Goal: Task Accomplishment & Management: Manage account settings

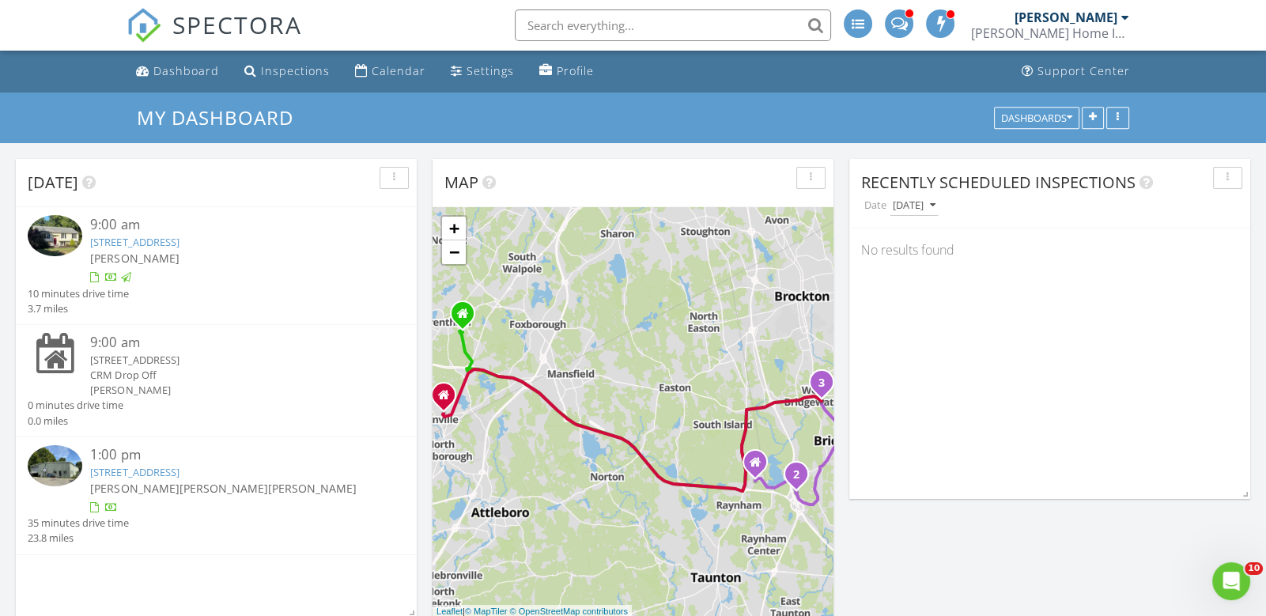
click at [165, 240] on link "265 Pine St, Bridgewater, MA 02324" at bounding box center [134, 242] width 89 height 14
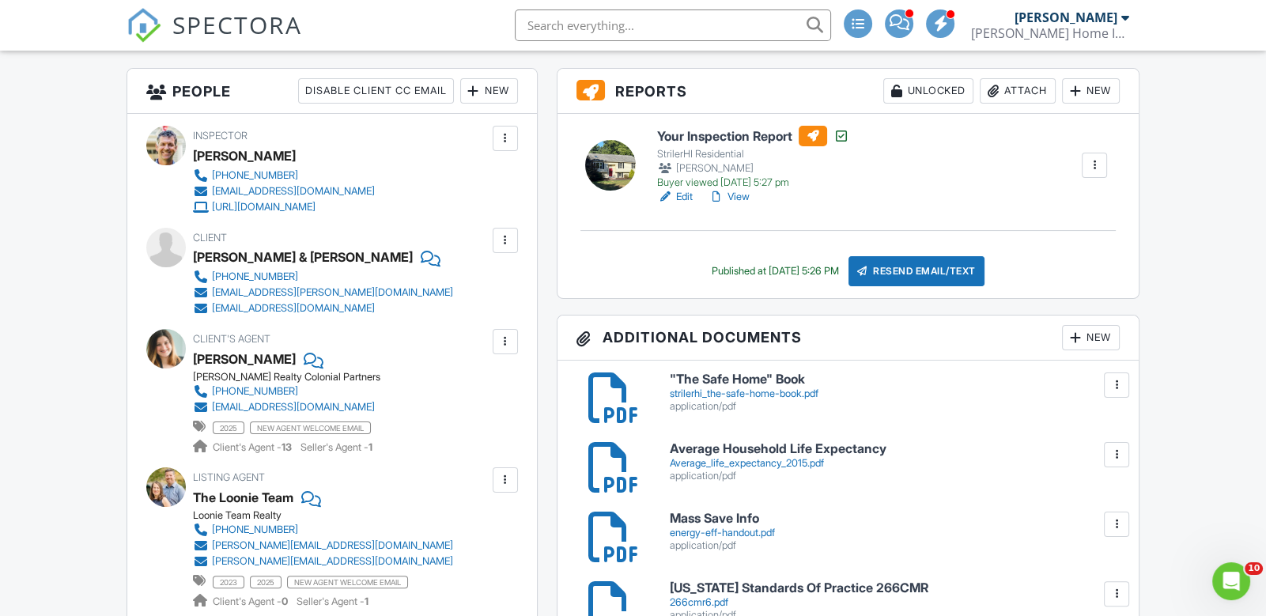
click at [738, 198] on link "View" at bounding box center [729, 197] width 41 height 16
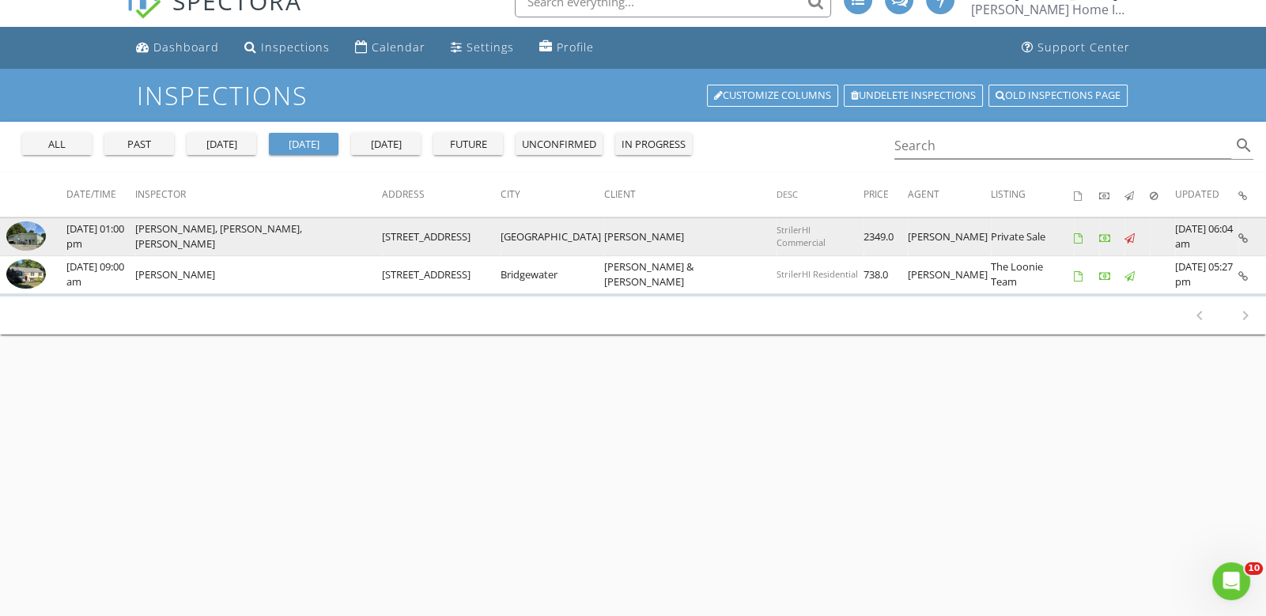
click at [21, 240] on img at bounding box center [26, 235] width 40 height 29
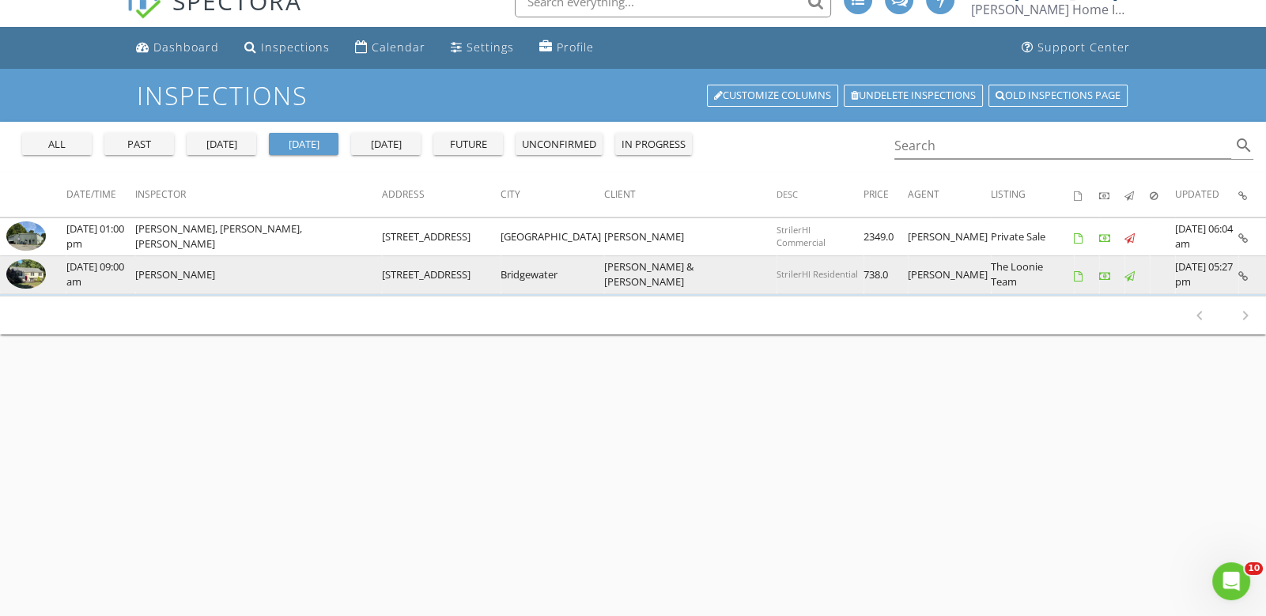
click at [34, 276] on img at bounding box center [26, 273] width 40 height 29
click at [5, 264] on td at bounding box center [33, 274] width 66 height 38
click at [21, 272] on img at bounding box center [26, 273] width 40 height 29
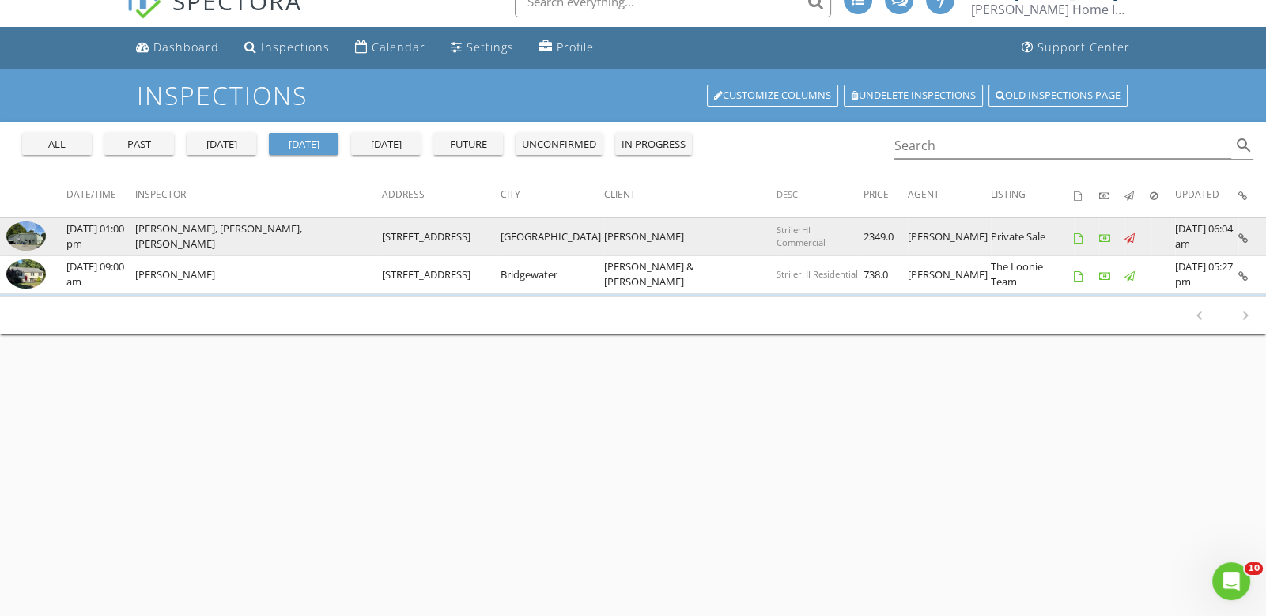
click at [27, 233] on img at bounding box center [26, 235] width 40 height 29
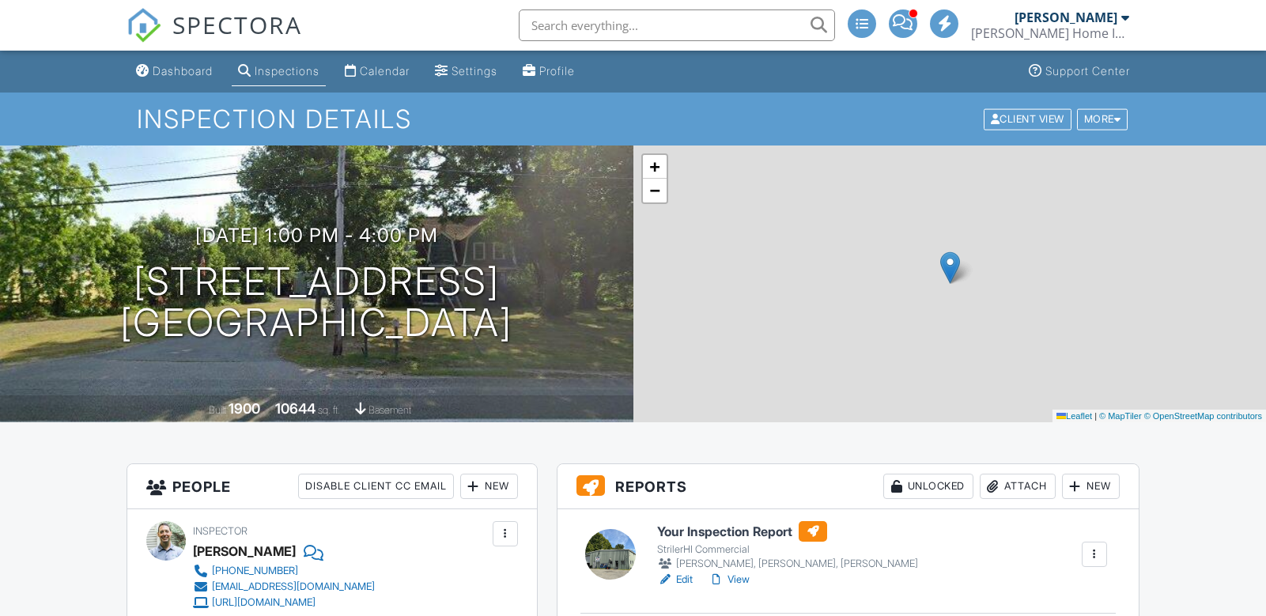
scroll to position [296, 0]
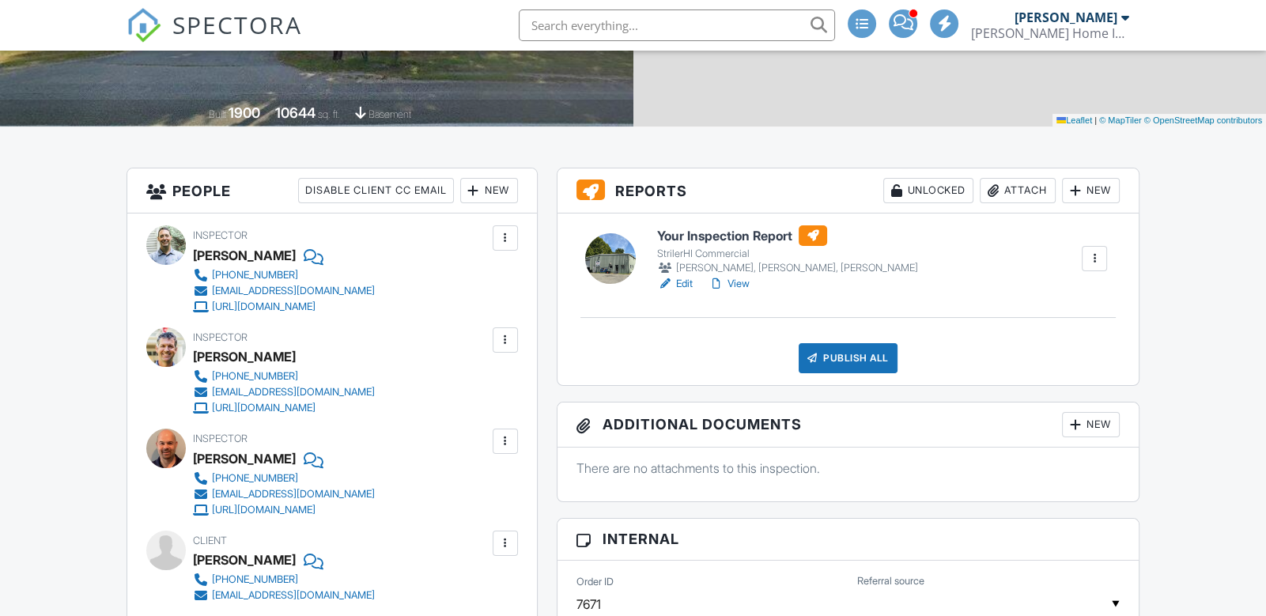
click at [681, 282] on link "Edit" at bounding box center [675, 284] width 36 height 16
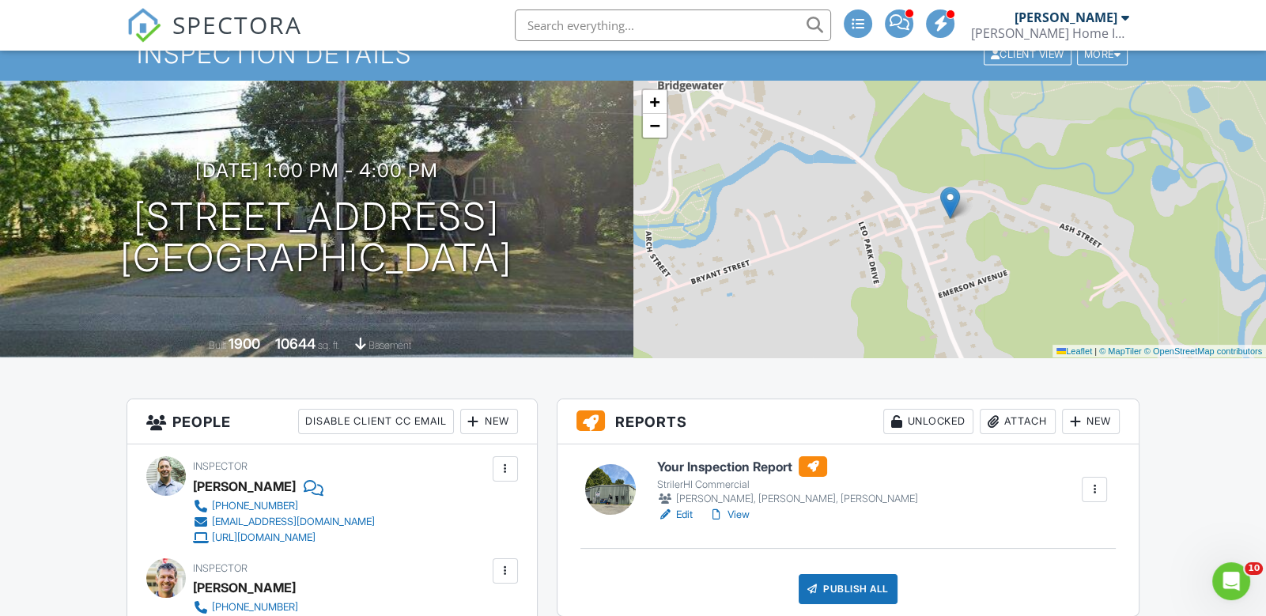
scroll to position [370, 0]
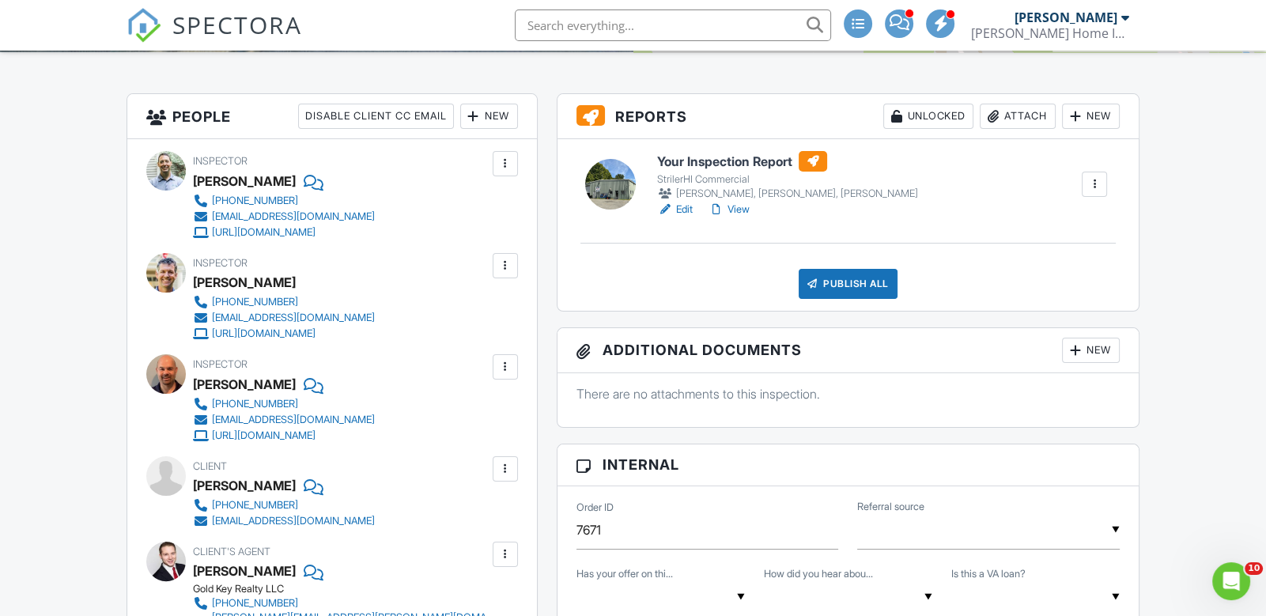
click at [739, 210] on link "View" at bounding box center [729, 210] width 41 height 16
